Goal: Find specific page/section: Find specific page/section

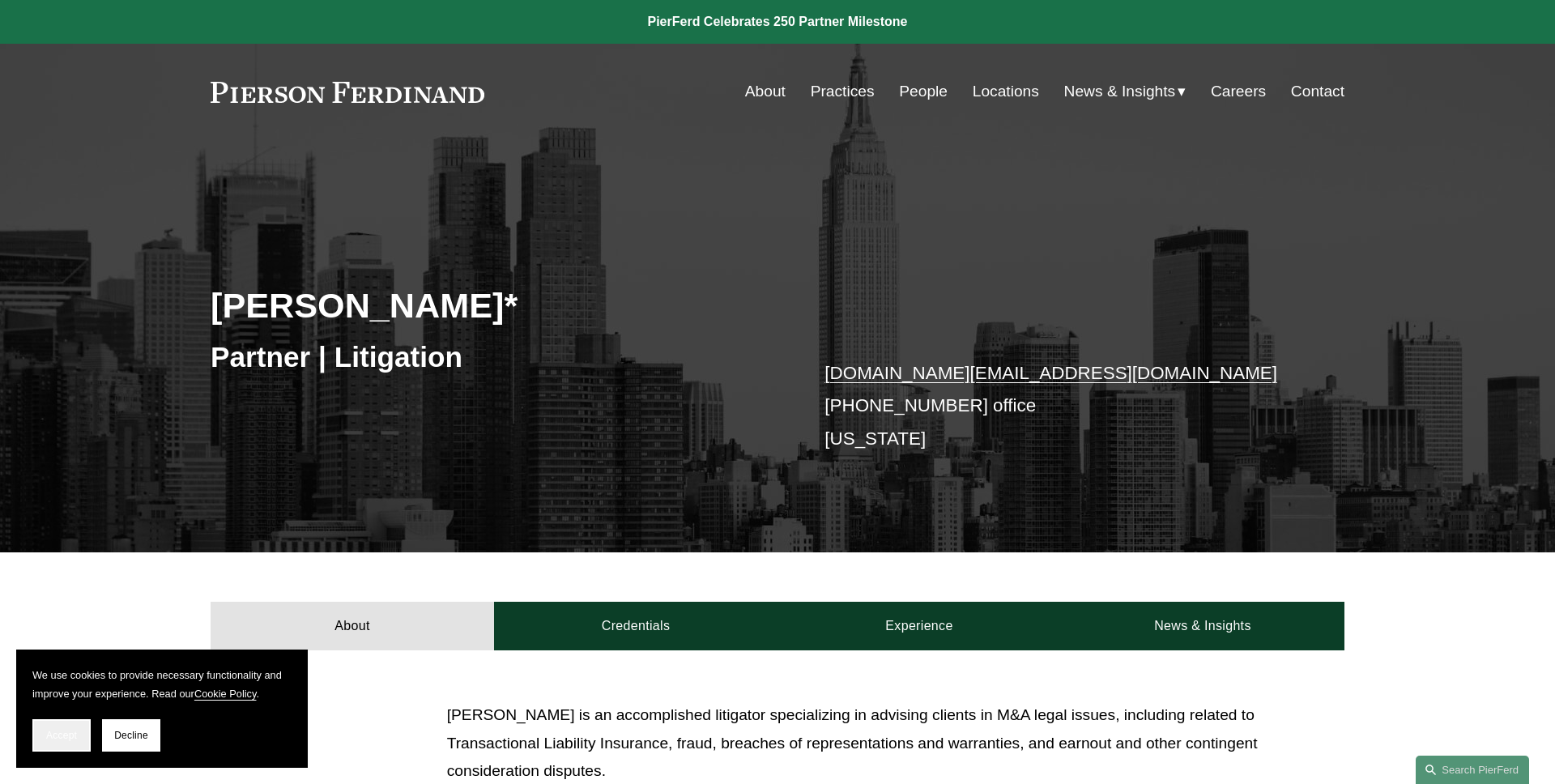
click at [63, 746] on button "Accept" at bounding box center [61, 735] width 58 height 32
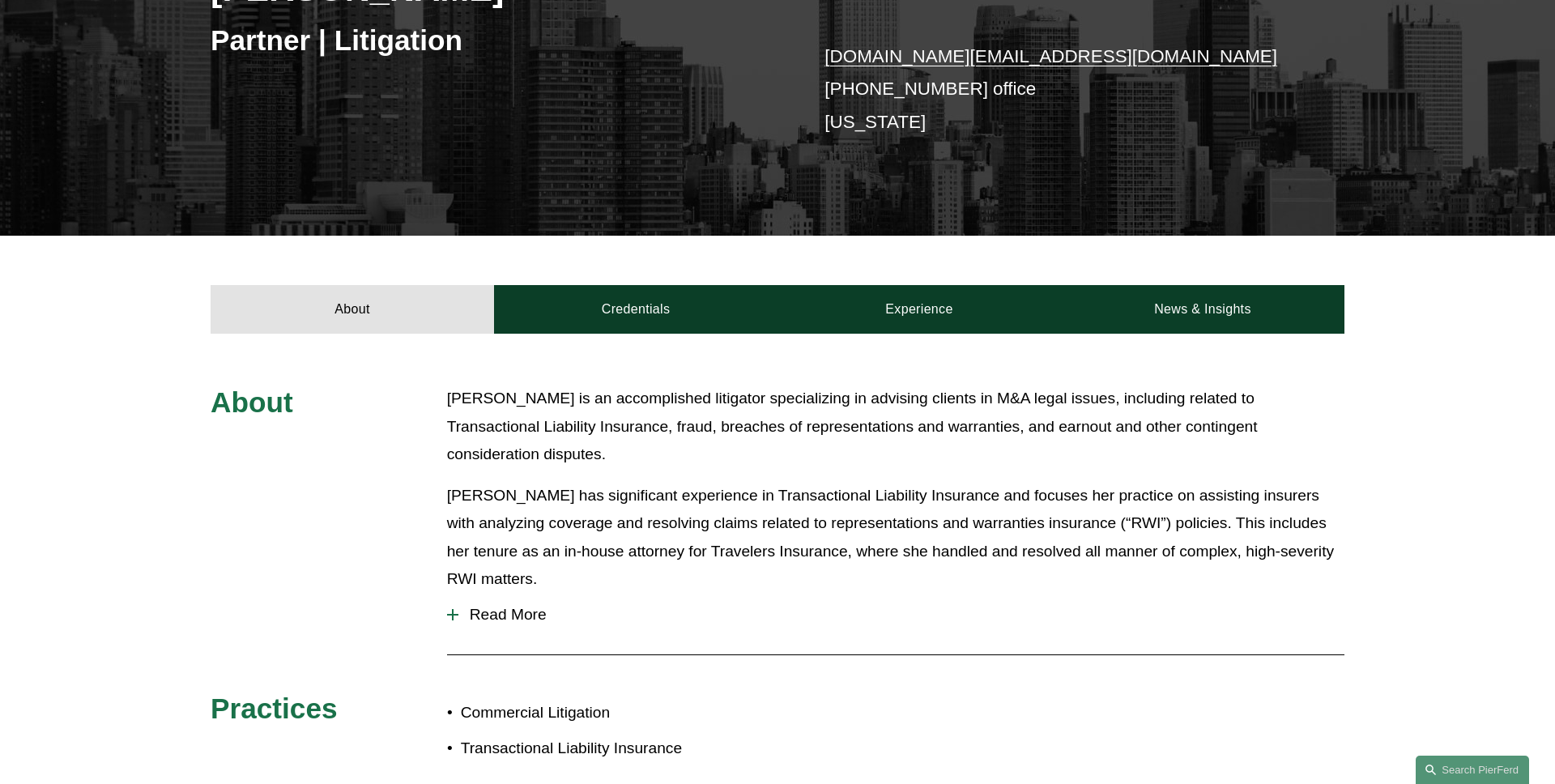
scroll to position [357, 0]
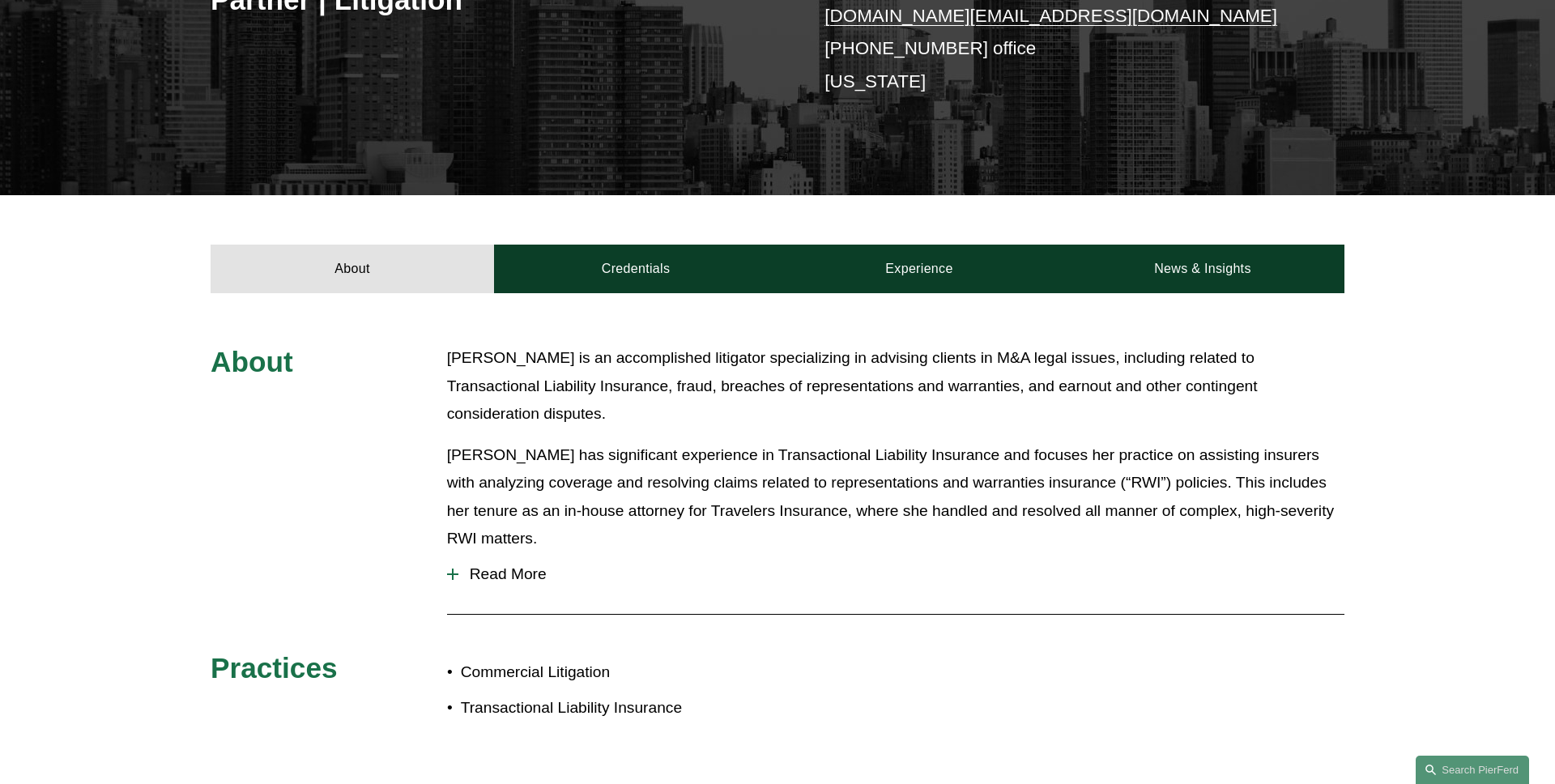
click at [529, 565] on span "Read More" at bounding box center [901, 574] width 886 height 18
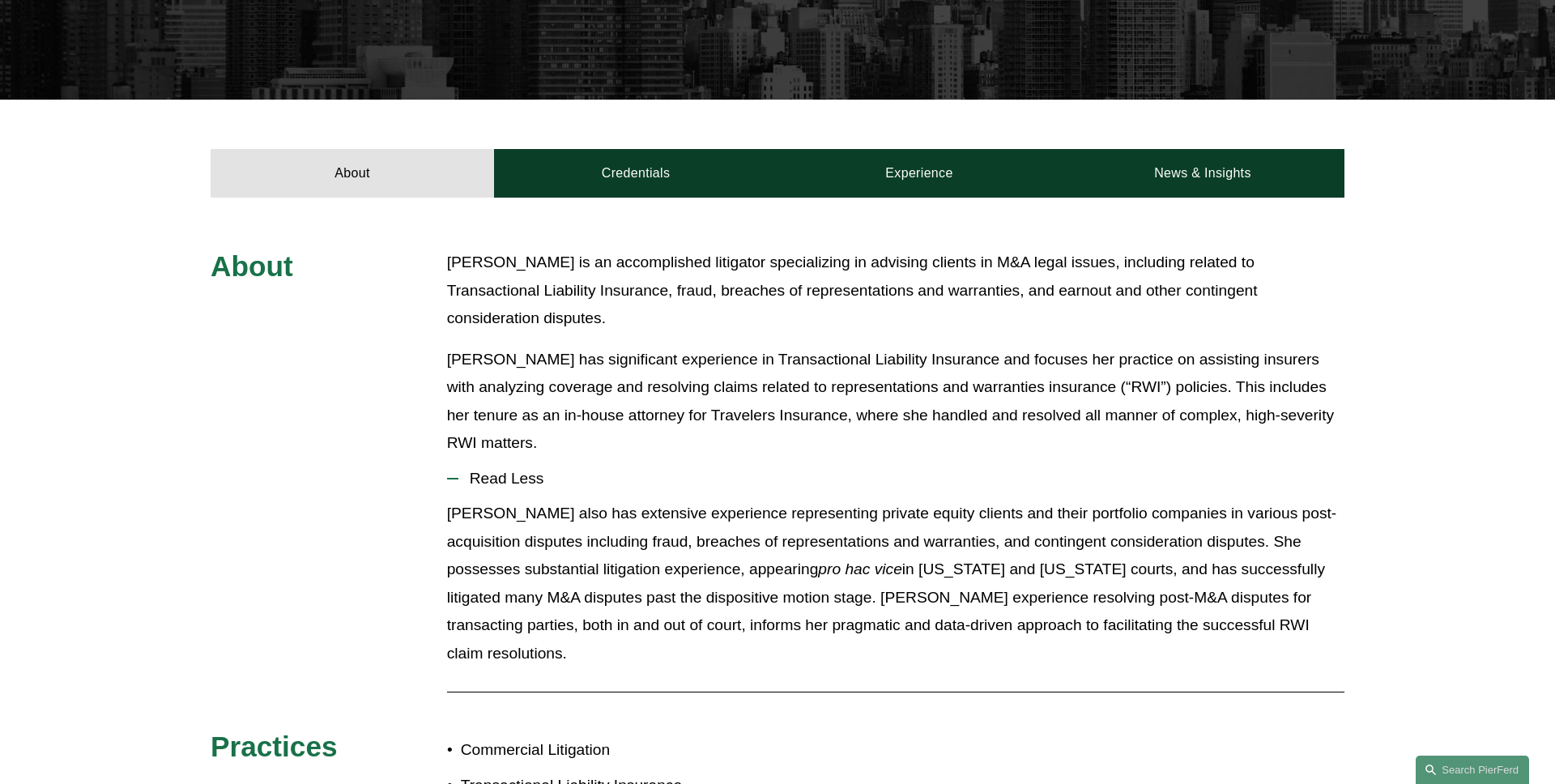
scroll to position [497, 0]
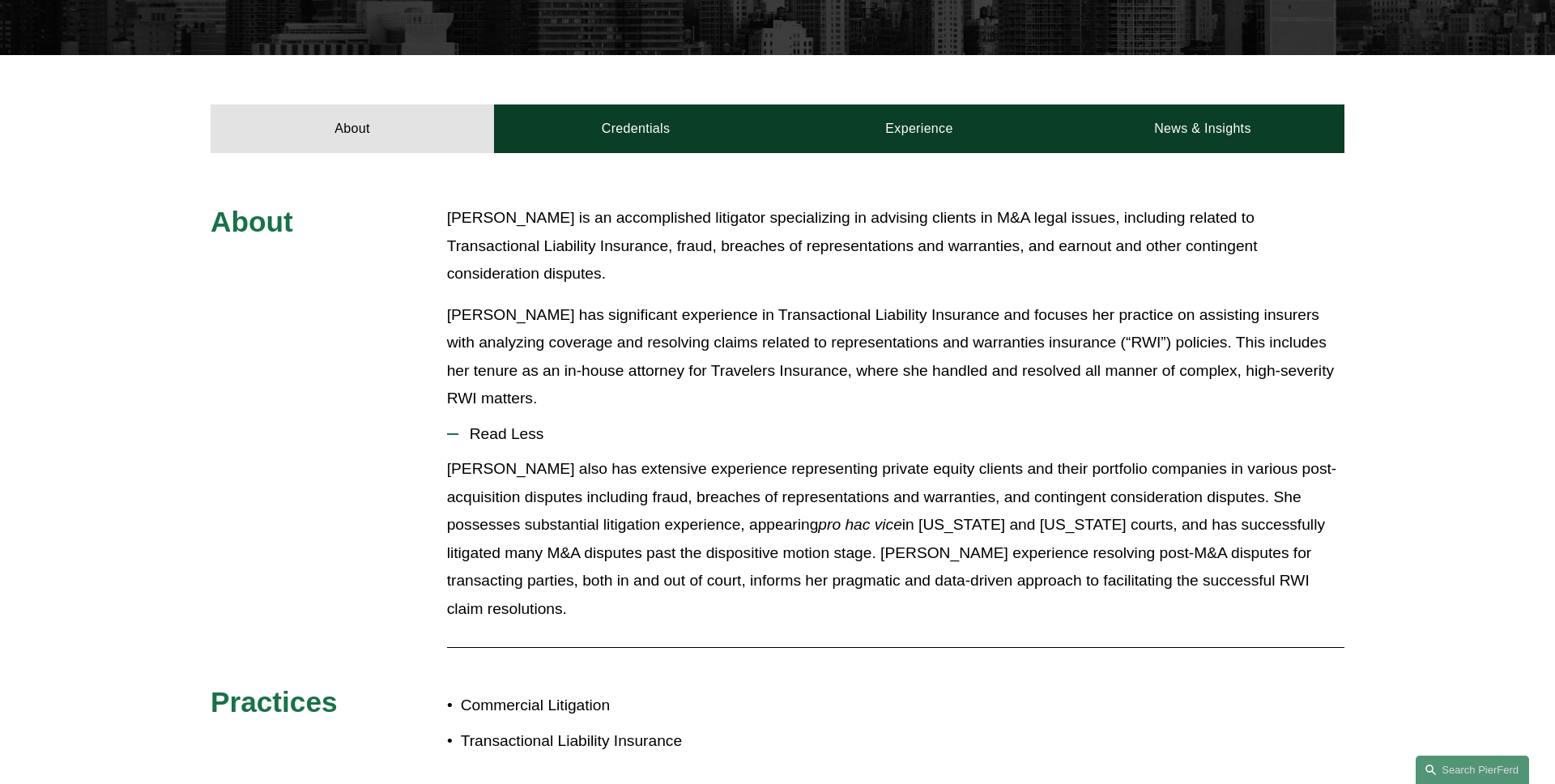
click at [517, 425] on span "Read Less" at bounding box center [901, 433] width 886 height 18
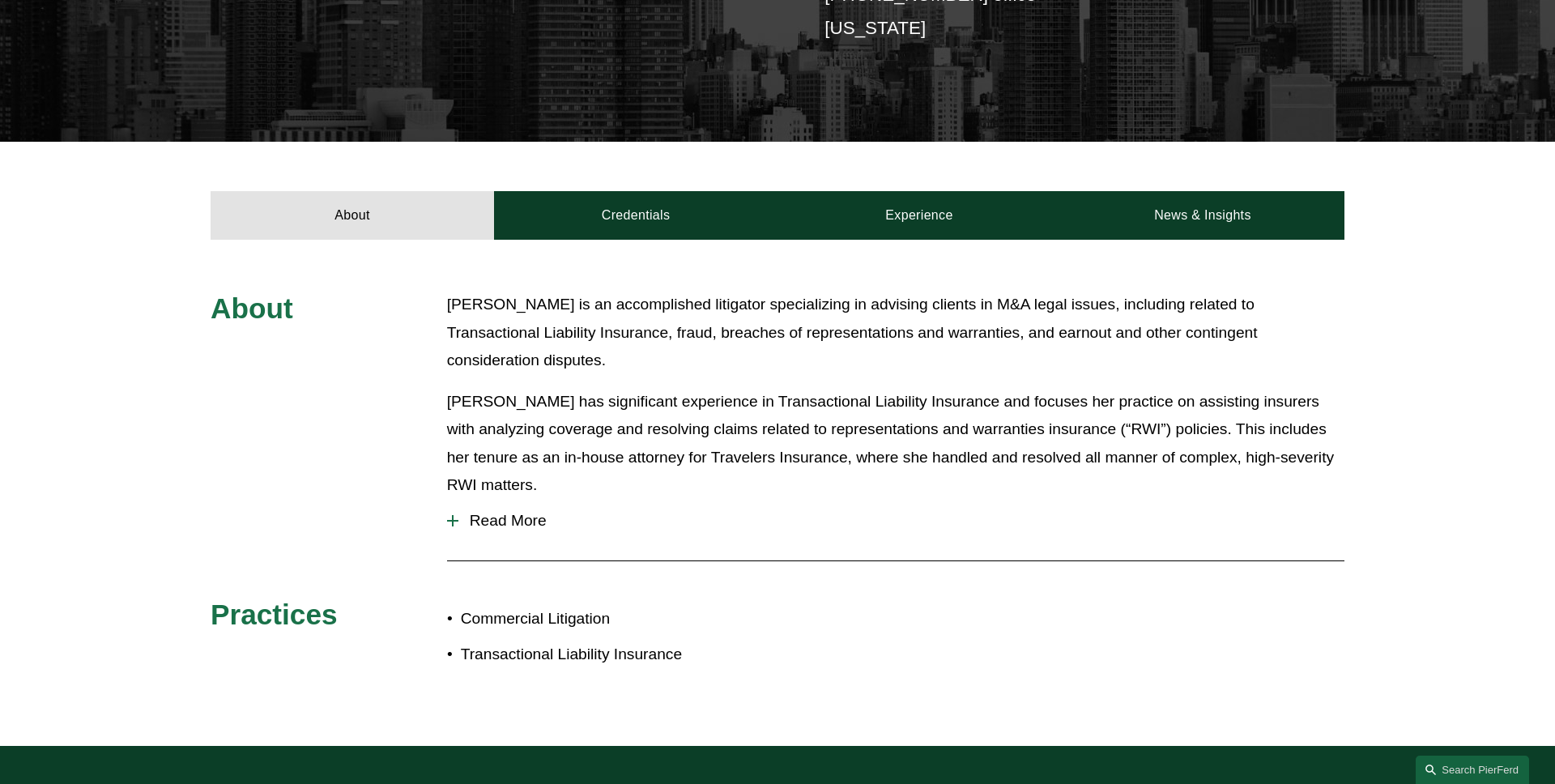
scroll to position [405, 0]
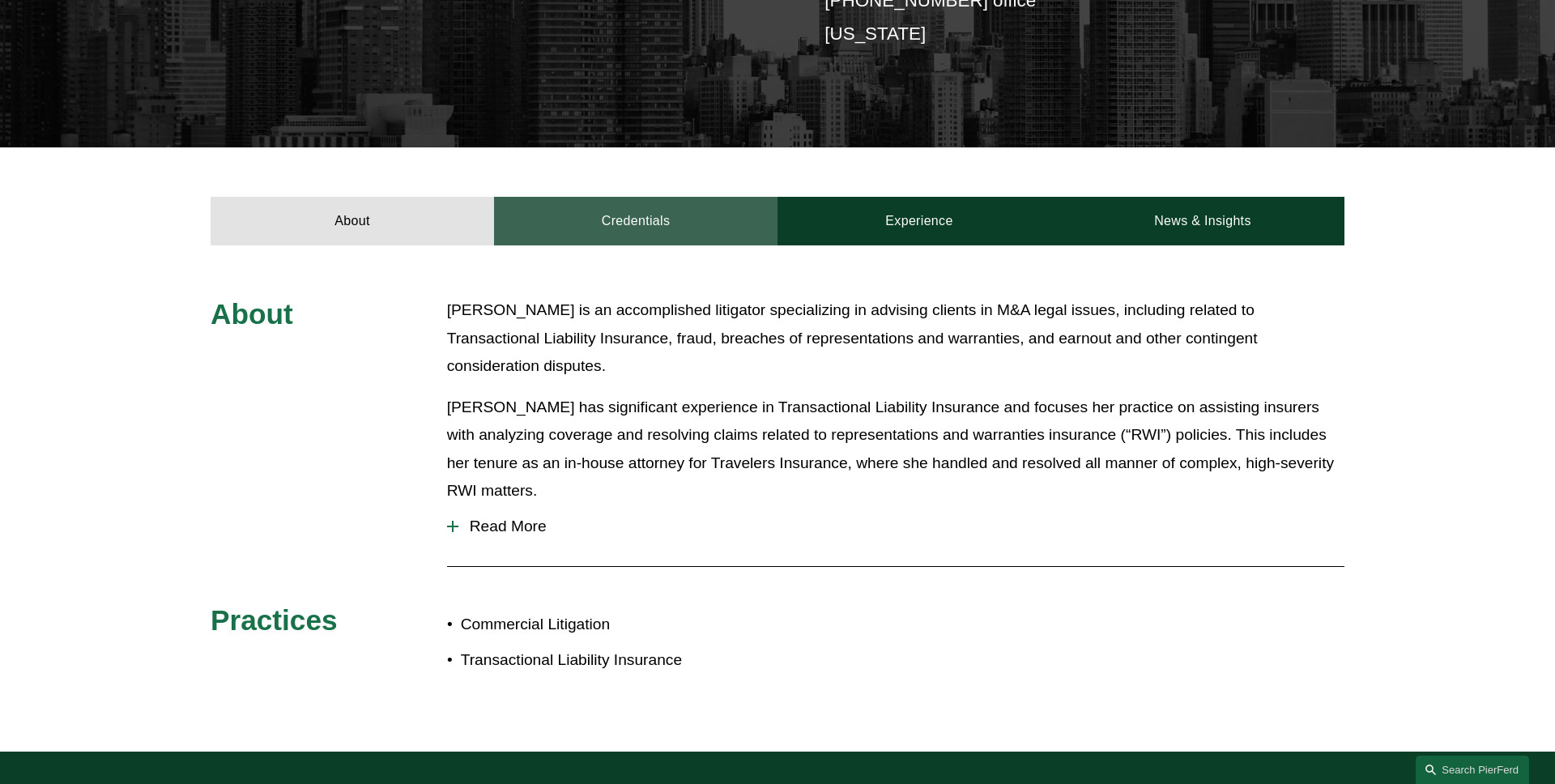
click at [595, 232] on link "Credentials" at bounding box center [635, 221] width 284 height 48
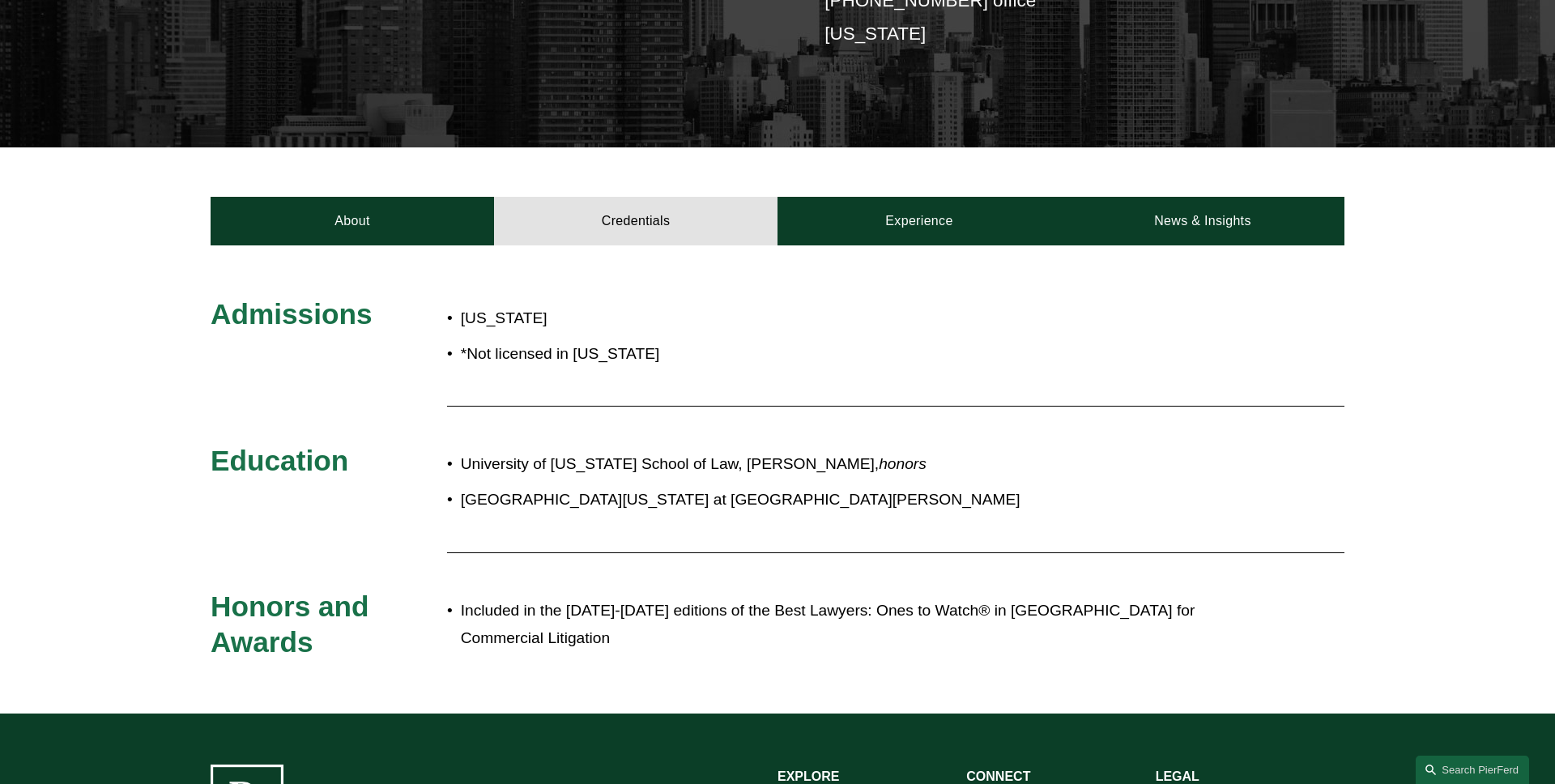
scroll to position [437, 0]
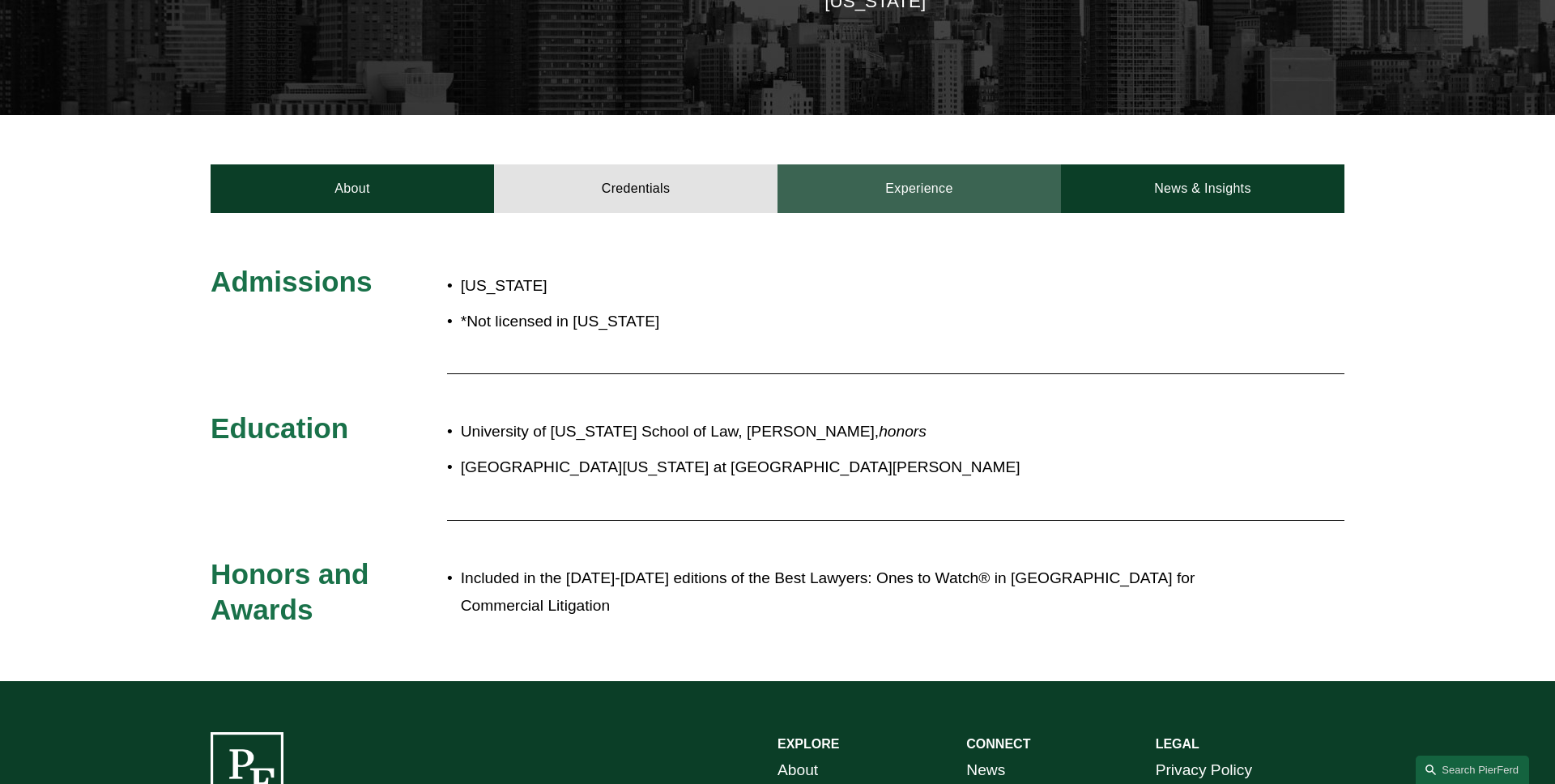
click at [896, 181] on link "Experience" at bounding box center [919, 188] width 284 height 48
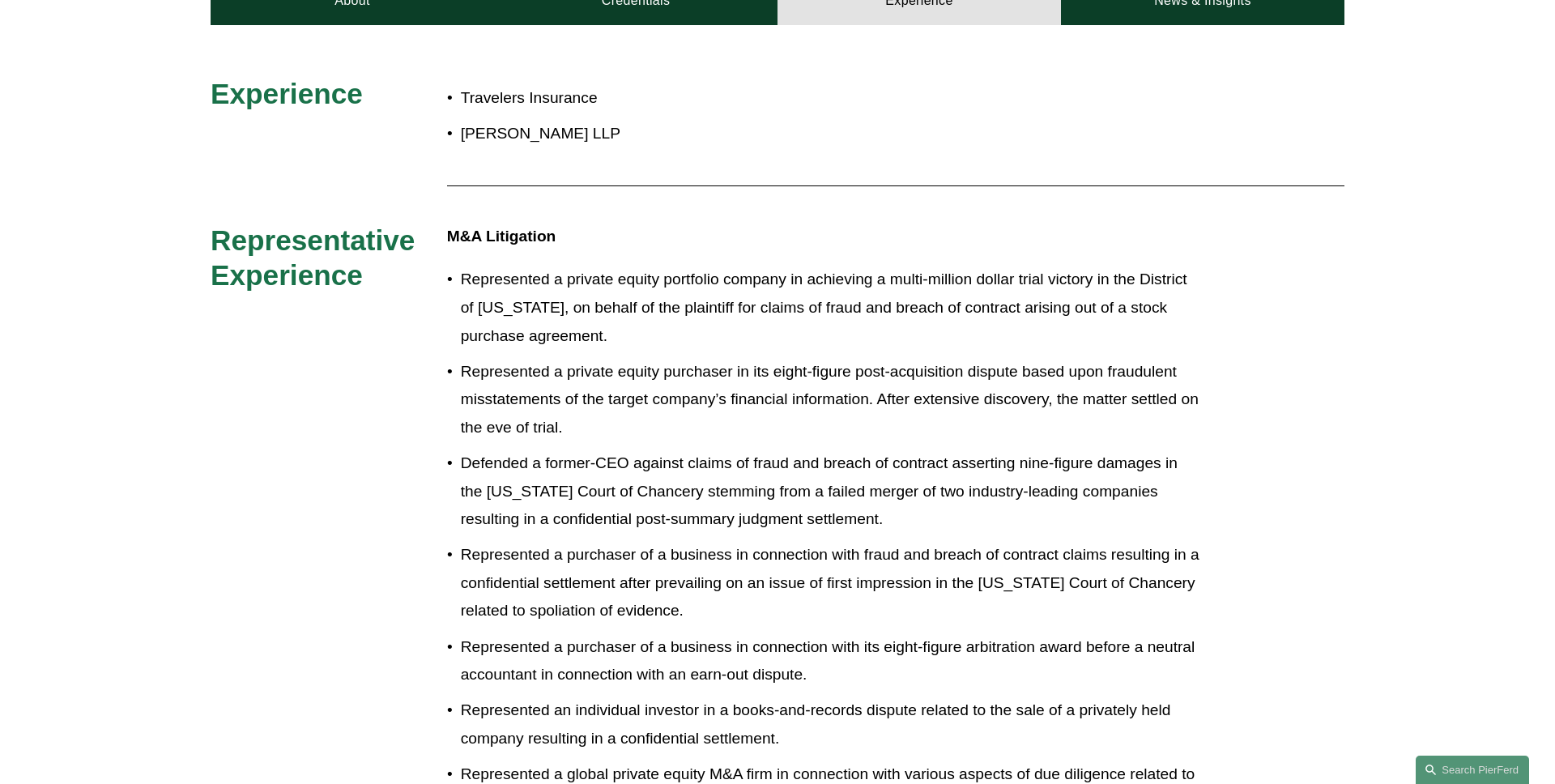
scroll to position [483, 0]
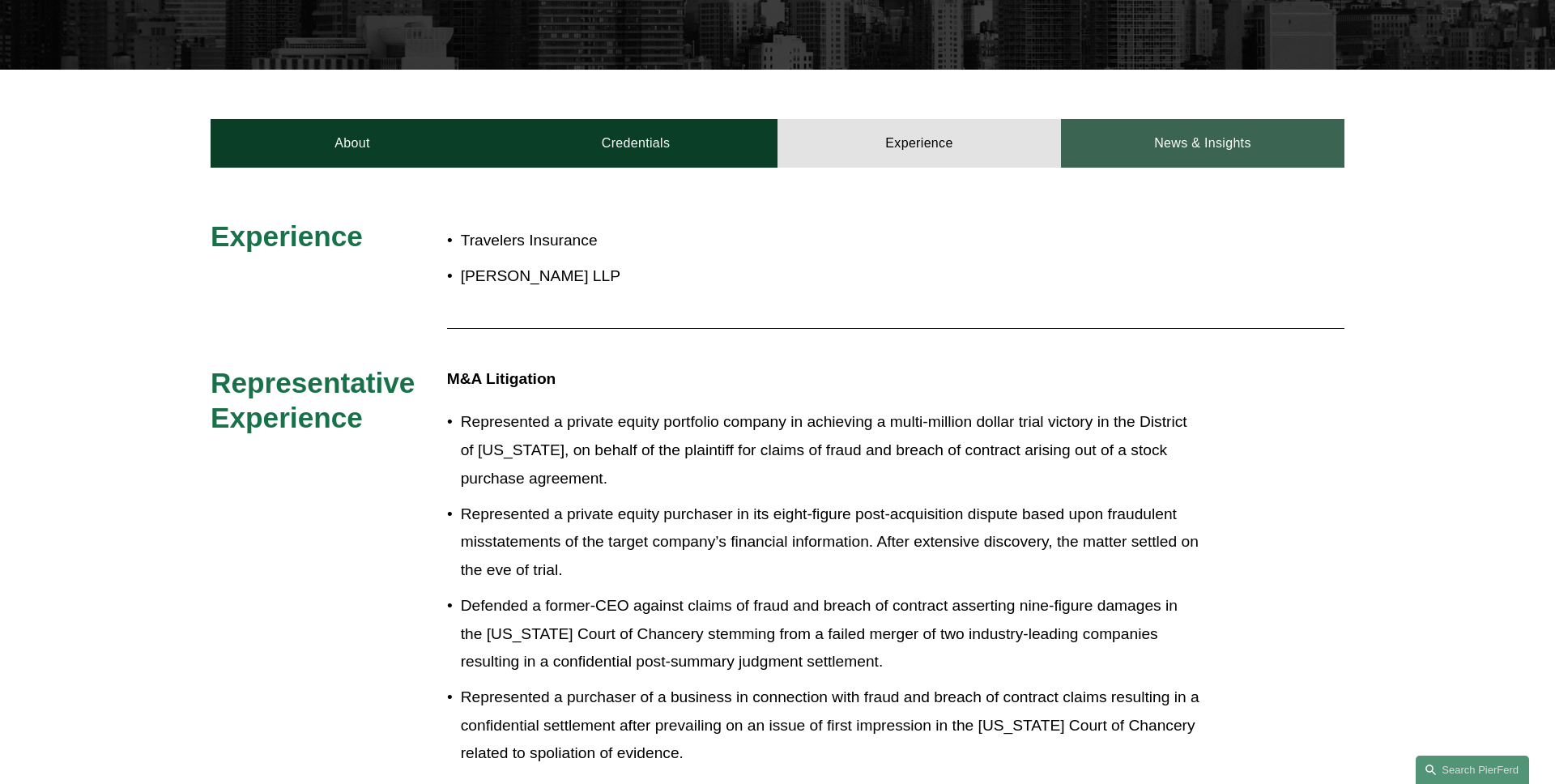
click at [1105, 148] on link "News & Insights" at bounding box center [1202, 143] width 284 height 48
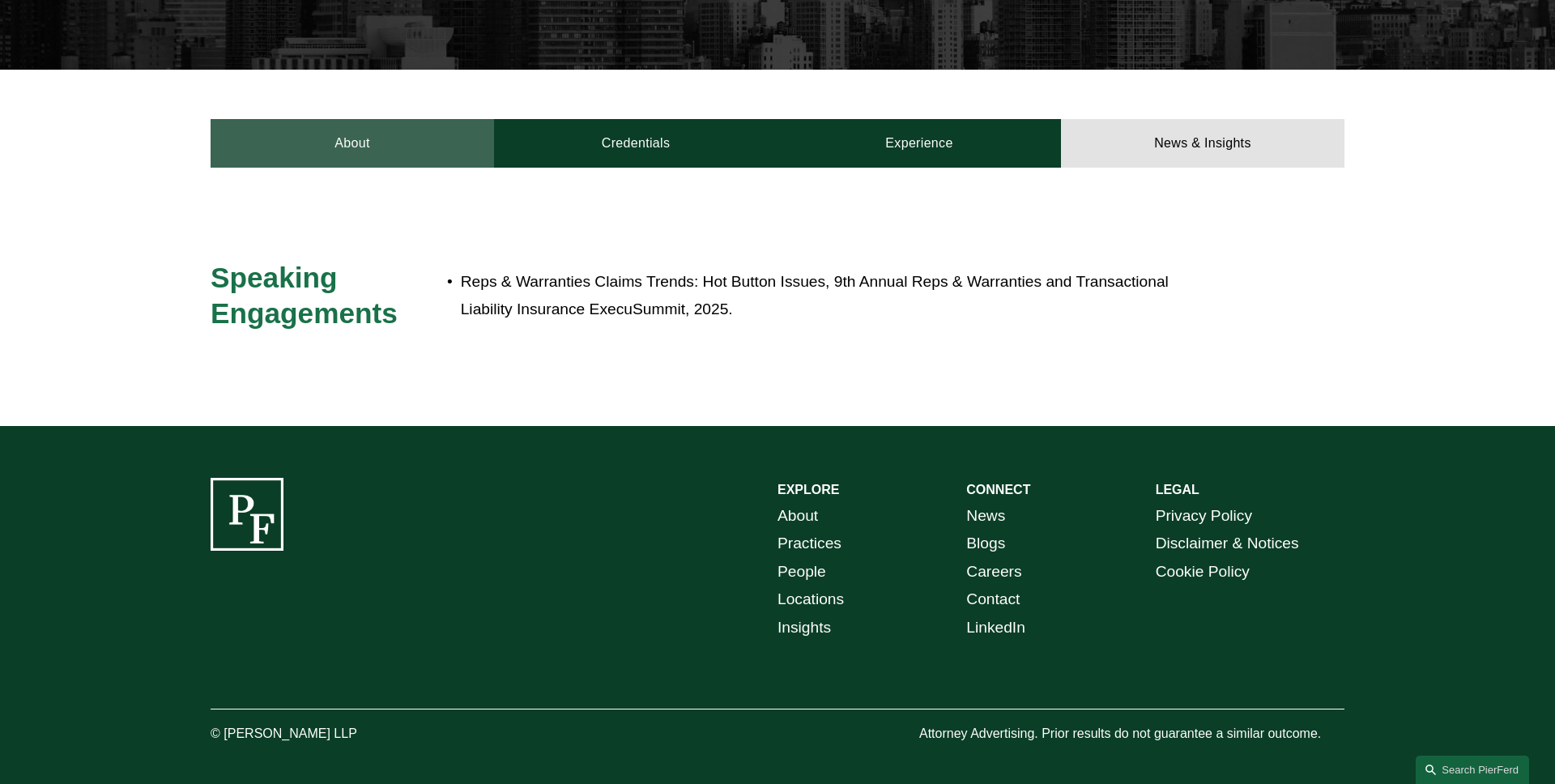
click at [361, 122] on link "About" at bounding box center [352, 143] width 284 height 48
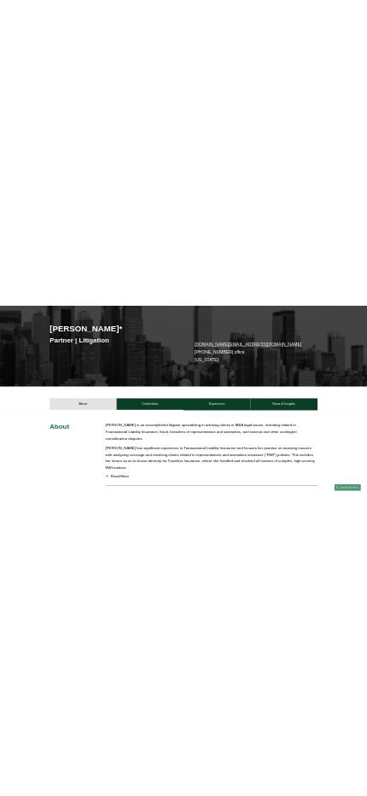
scroll to position [0, 0]
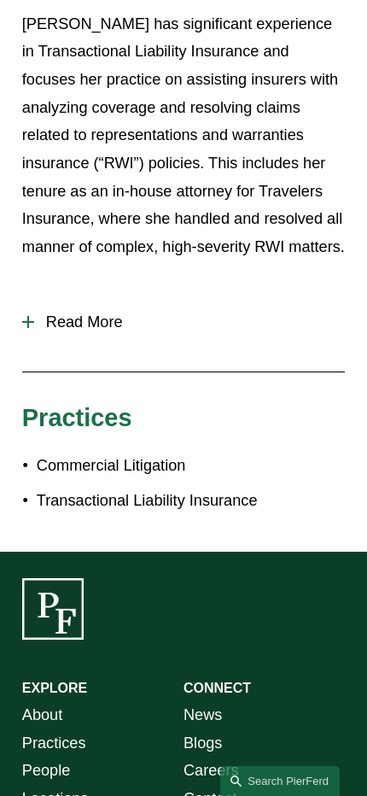
click at [143, 313] on span "Read More" at bounding box center [189, 322] width 311 height 18
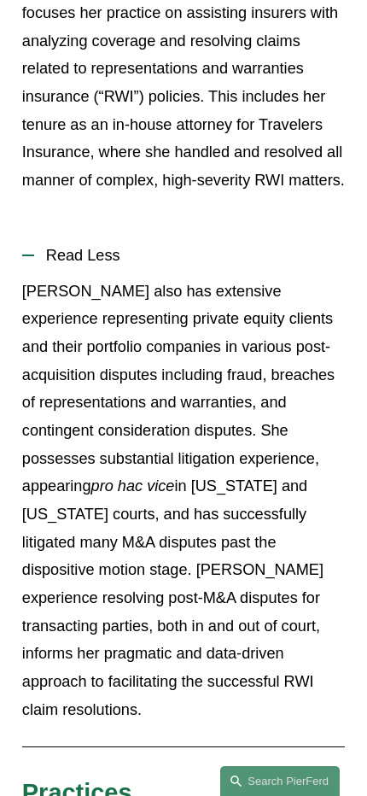
click at [214, 243] on button "Read Less" at bounding box center [183, 256] width 323 height 44
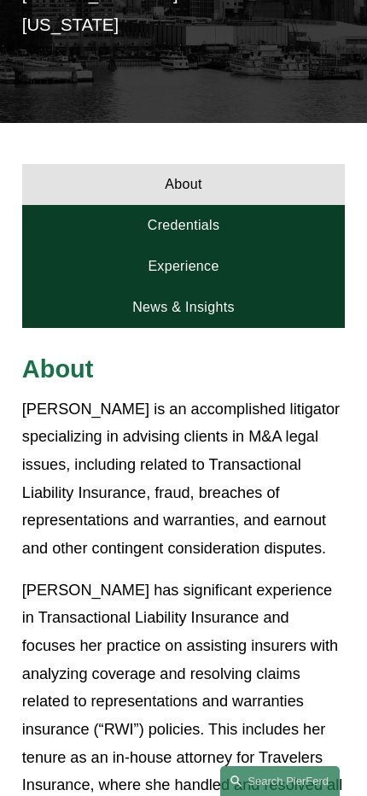
scroll to position [360, 0]
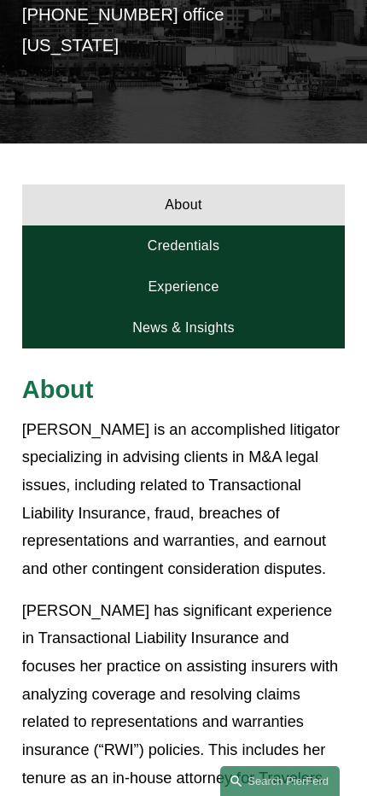
click at [265, 231] on link "Credentials" at bounding box center [183, 245] width 323 height 41
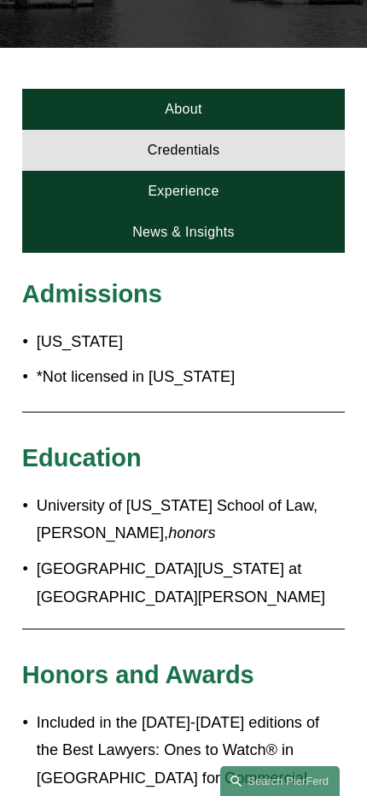
scroll to position [315, 0]
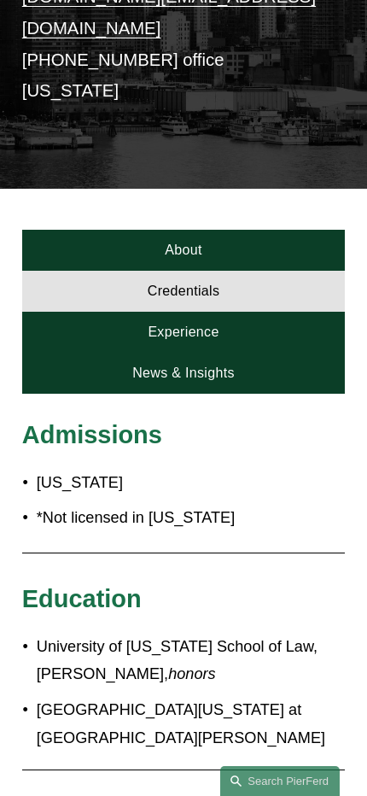
click at [260, 313] on link "Experience" at bounding box center [183, 332] width 323 height 41
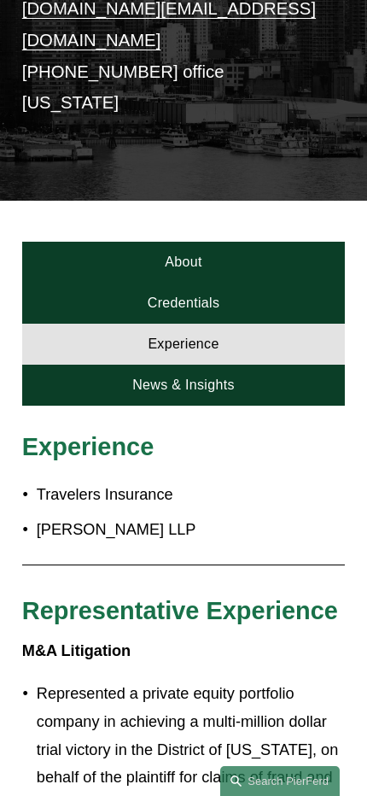
scroll to position [177, 0]
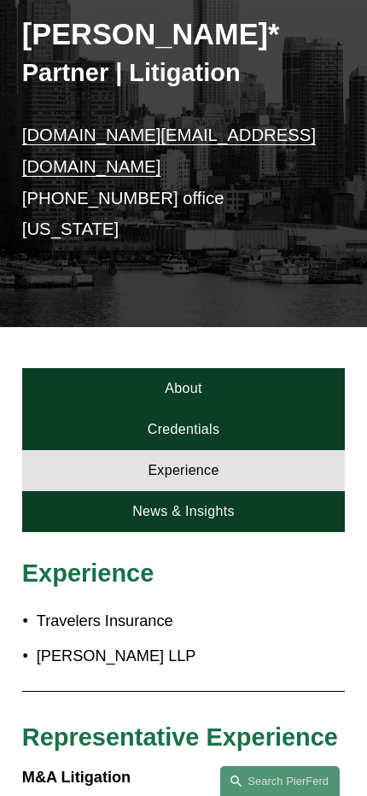
click at [210, 491] on link "News & Insights" at bounding box center [183, 511] width 323 height 41
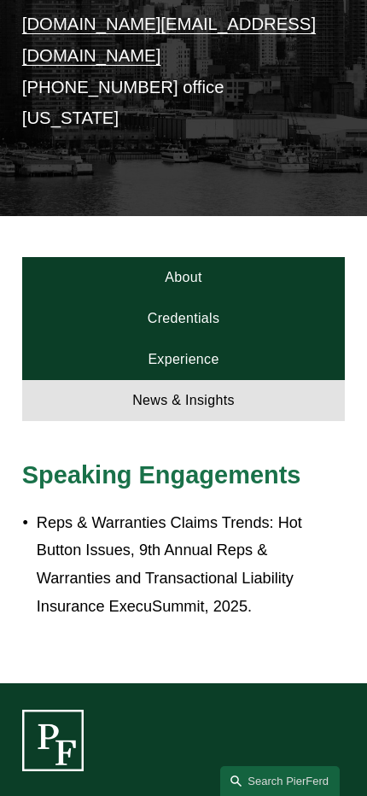
scroll to position [202, 0]
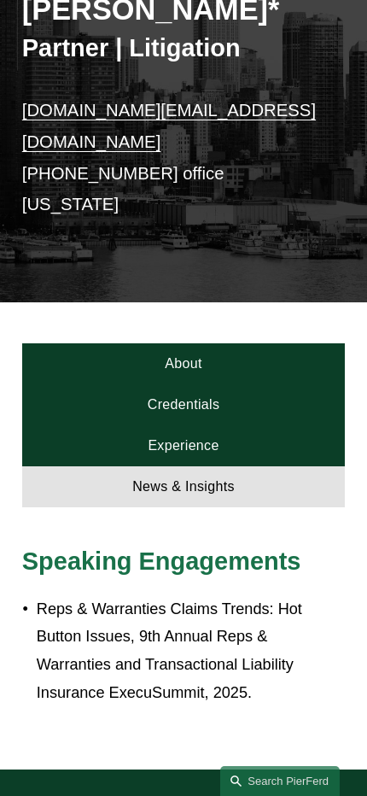
click at [203, 345] on link "About" at bounding box center [183, 363] width 323 height 41
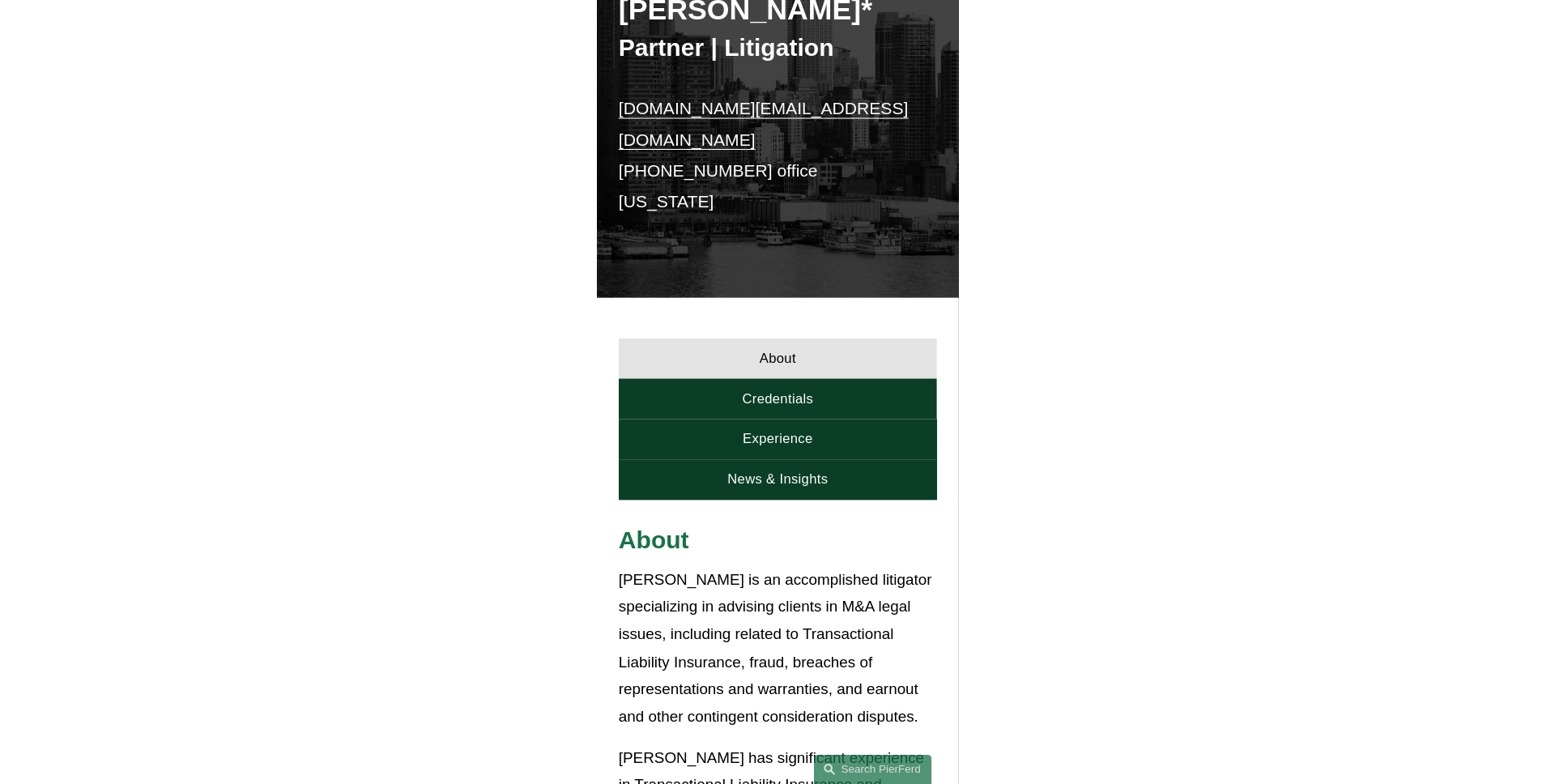
scroll to position [0, 0]
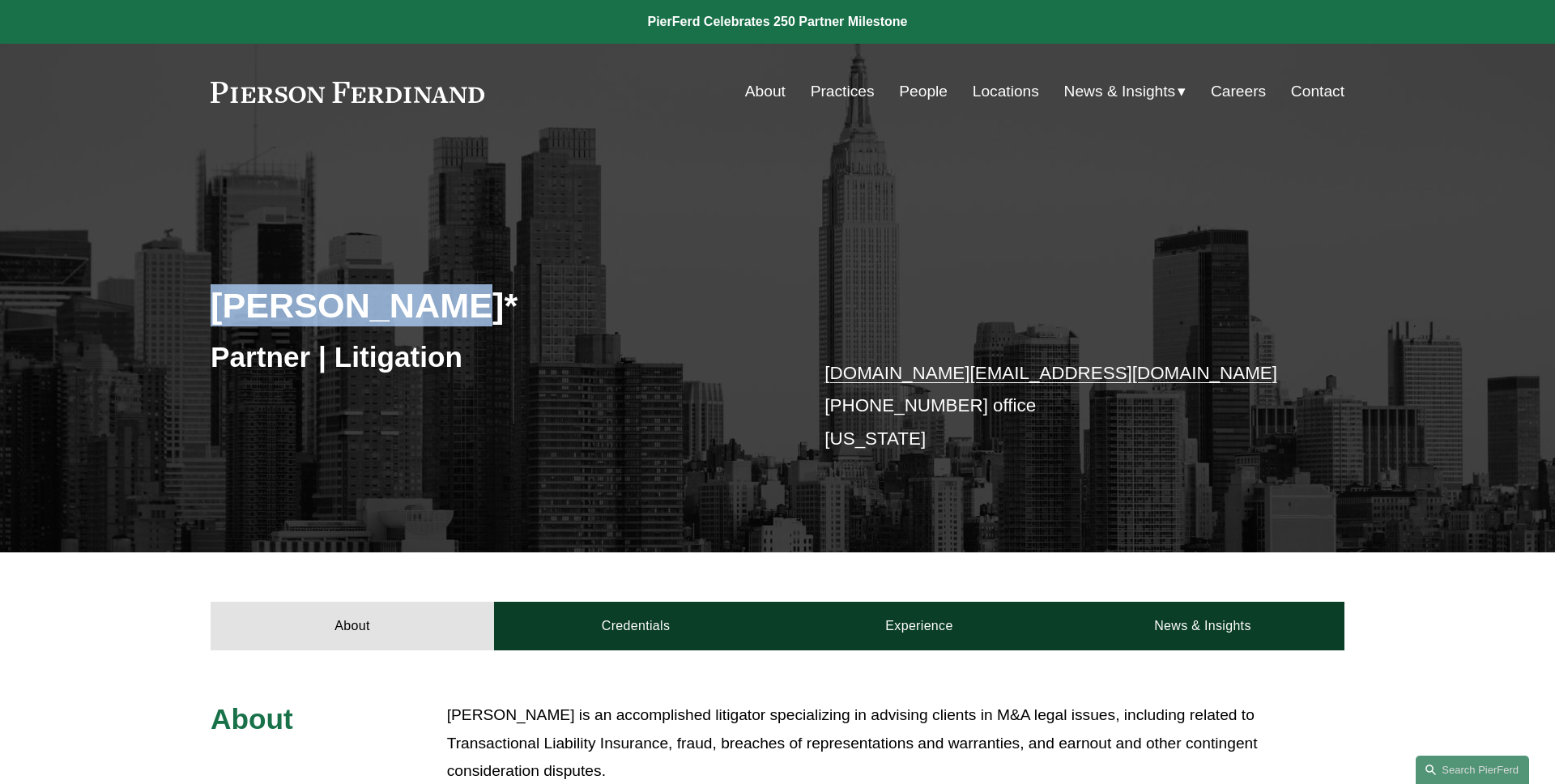
drag, startPoint x: 480, startPoint y: 302, endPoint x: 163, endPoint y: 301, distance: 317.0
click at [164, 302] on div "[PERSON_NAME]* Partner | Litigation [DOMAIN_NAME][EMAIL_ADDRESS][DOMAIN_NAME] […" at bounding box center [778, 369] width 1555 height 366
copy h2 "[PERSON_NAME]*"
click at [713, 241] on div "[PERSON_NAME]* Partner | Litigation [DOMAIN_NAME][EMAIL_ADDRESS][DOMAIN_NAME] […" at bounding box center [778, 369] width 1555 height 366
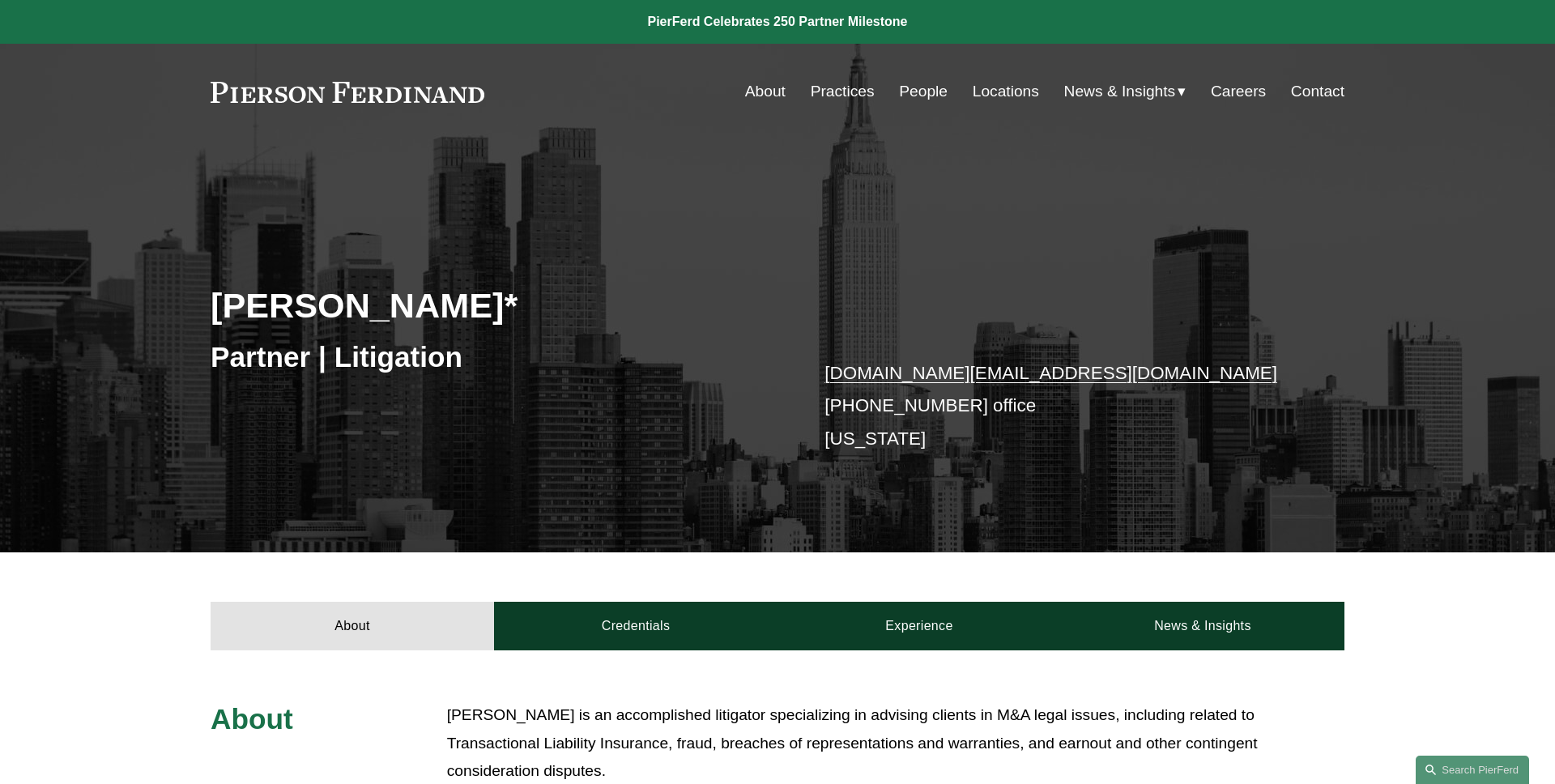
click at [647, 232] on div "[PERSON_NAME]* Partner | Litigation [DOMAIN_NAME][EMAIL_ADDRESS][DOMAIN_NAME] […" at bounding box center [778, 369] width 1555 height 366
click at [431, 198] on div "[PERSON_NAME]* Partner | Litigation [DOMAIN_NAME][EMAIL_ADDRESS][DOMAIN_NAME] […" at bounding box center [778, 369] width 1555 height 366
